Goal: Transaction & Acquisition: Purchase product/service

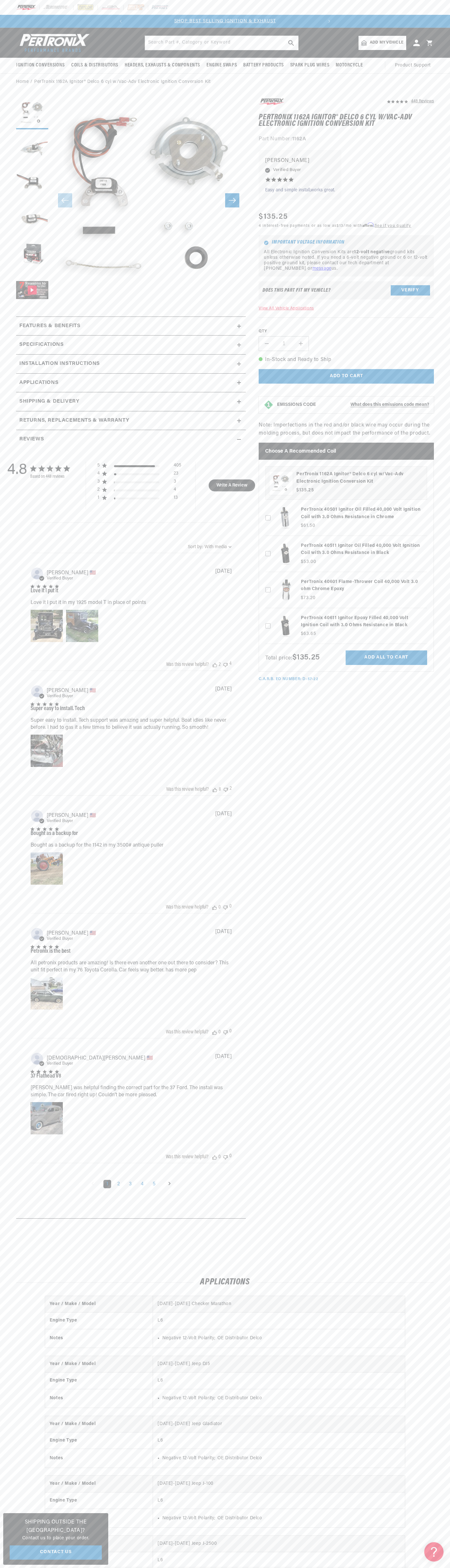
click at [280, 2] on div at bounding box center [225, 7] width 450 height 15
click at [450, 1138] on html "Skip to content Your cart Your cart is empty Get the right parts the first time…" at bounding box center [225, 784] width 450 height 1568
click at [220, 1567] on html "Skip to content Your cart Your cart is empty Get the right parts the first time…" at bounding box center [225, 784] width 450 height 1568
click at [15, 347] on section "448 Reviews" at bounding box center [225, 660] width 450 height 1138
